Goal: Task Accomplishment & Management: Manage account settings

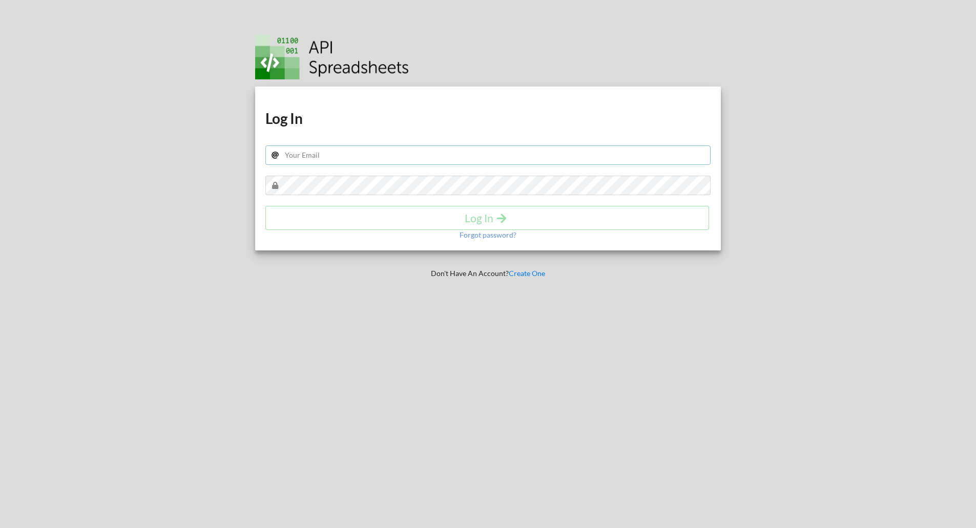
click at [456, 145] on input "text" at bounding box center [488, 154] width 446 height 19
type input "[EMAIL_ADDRESS][DOMAIN_NAME]"
click at [490, 217] on h4 "Log In" at bounding box center [487, 218] width 422 height 13
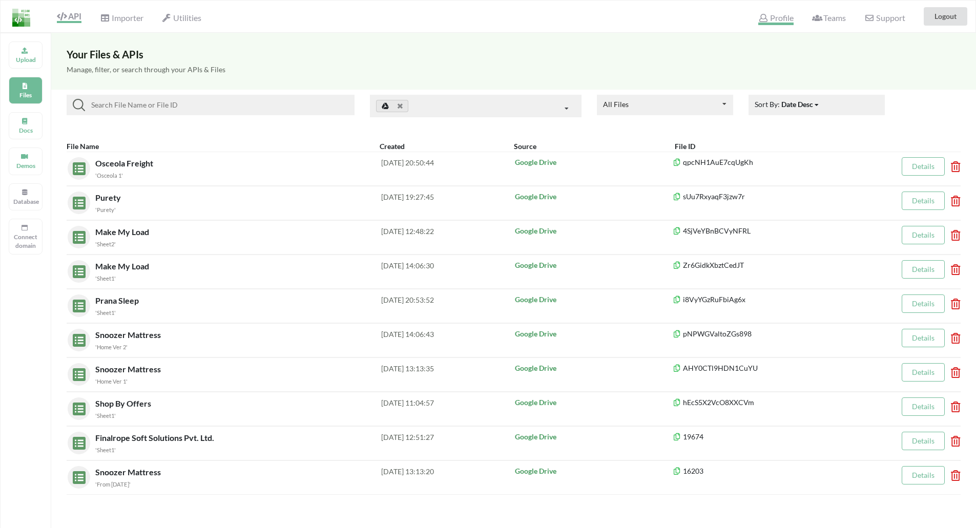
click at [779, 18] on span "Profile" at bounding box center [775, 19] width 35 height 12
click at [788, 12] on span "Profile" at bounding box center [774, 17] width 36 height 12
